Goal: Browse casually

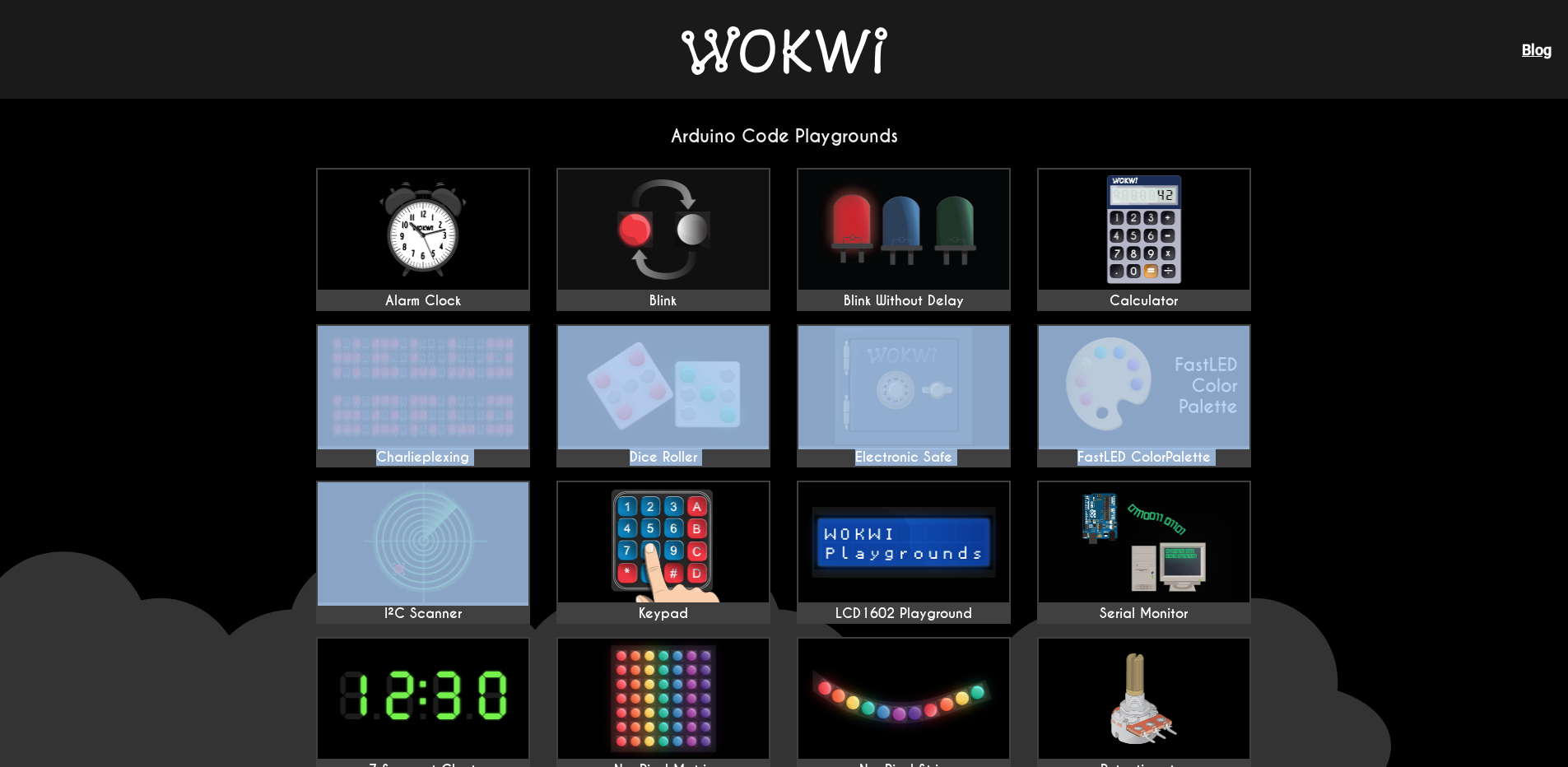
drag, startPoint x: 226, startPoint y: 550, endPoint x: 273, endPoint y: 324, distance: 230.8
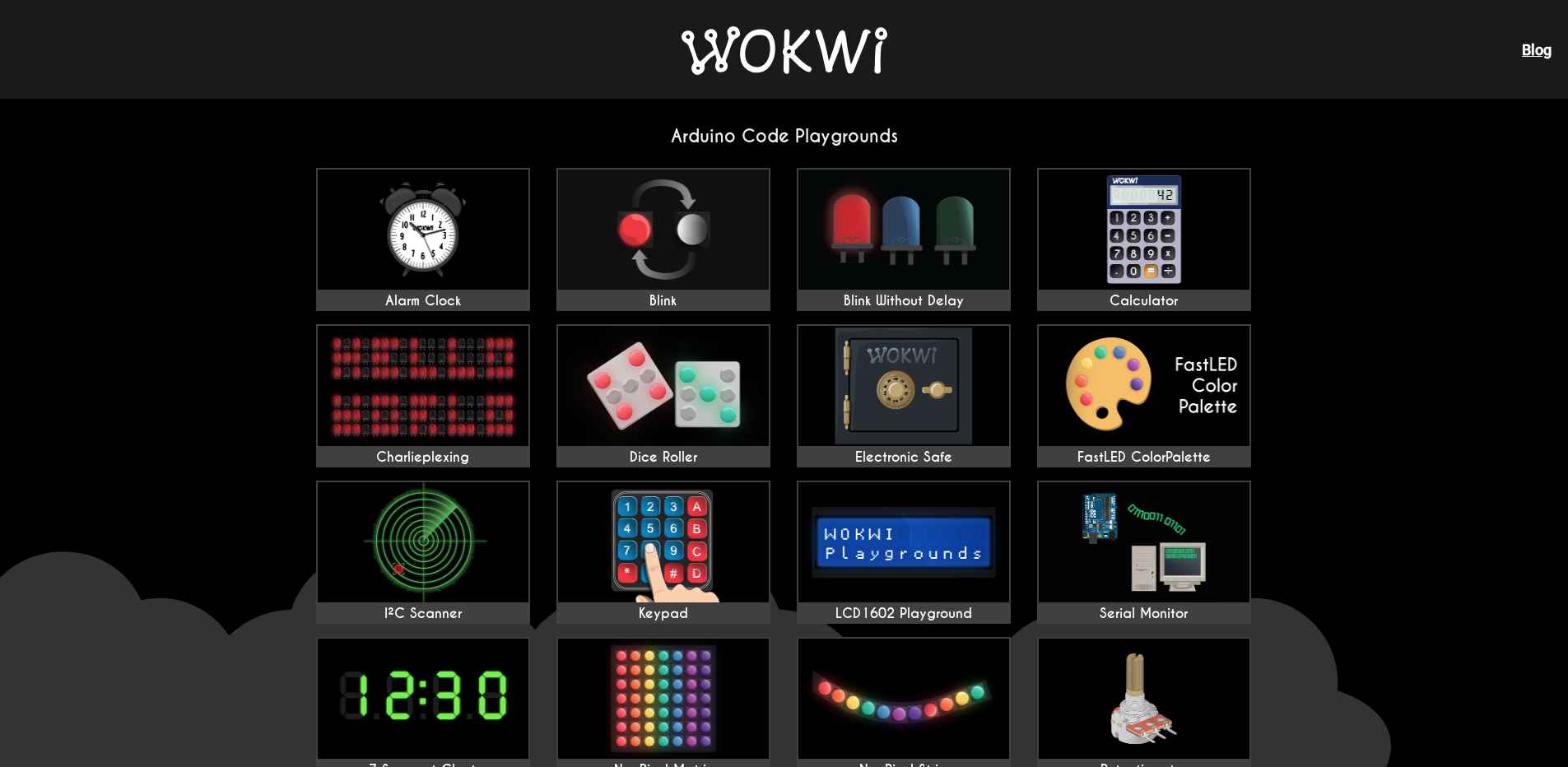
drag, startPoint x: 1425, startPoint y: 312, endPoint x: 1415, endPoint y: 316, distance: 10.8
